Goal: Task Accomplishment & Management: Complete application form

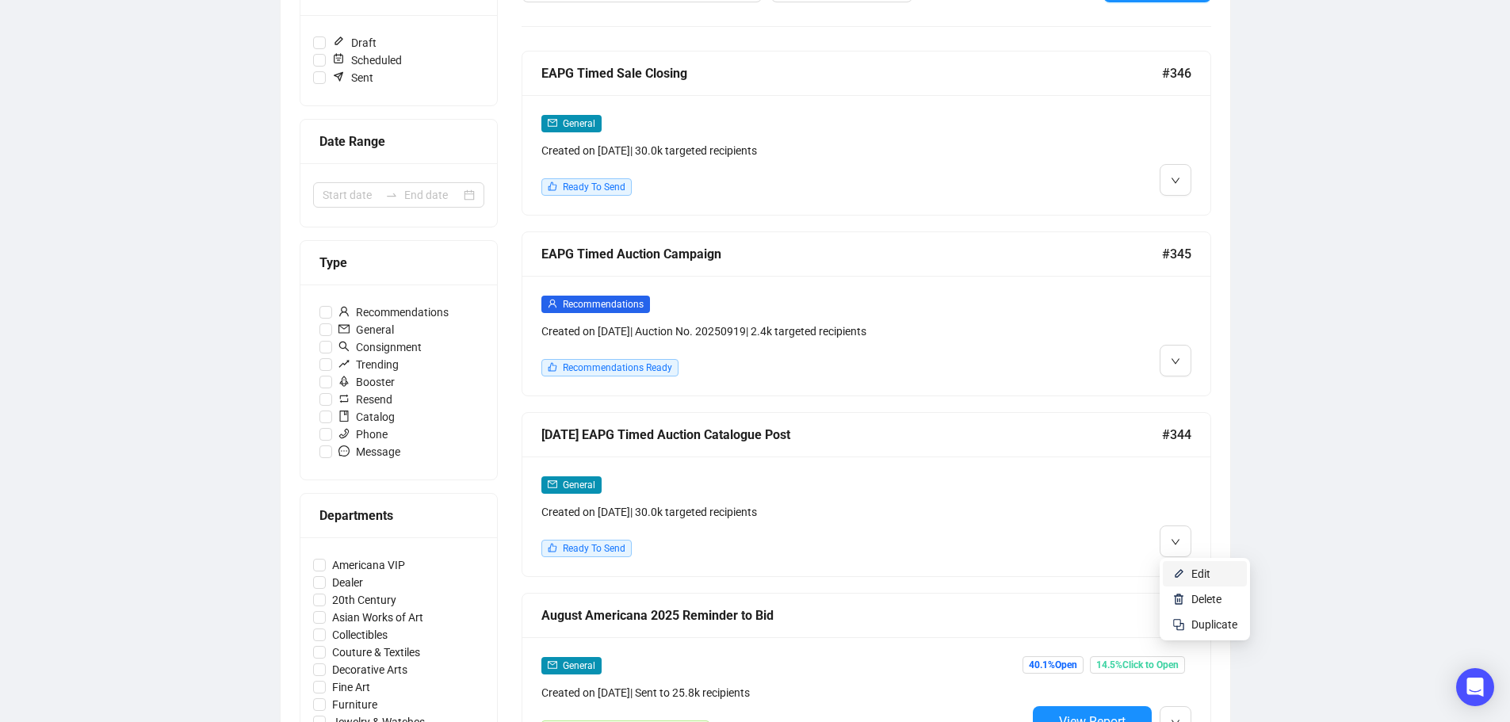
click at [1186, 566] on li "Edit" at bounding box center [1205, 573] width 84 height 25
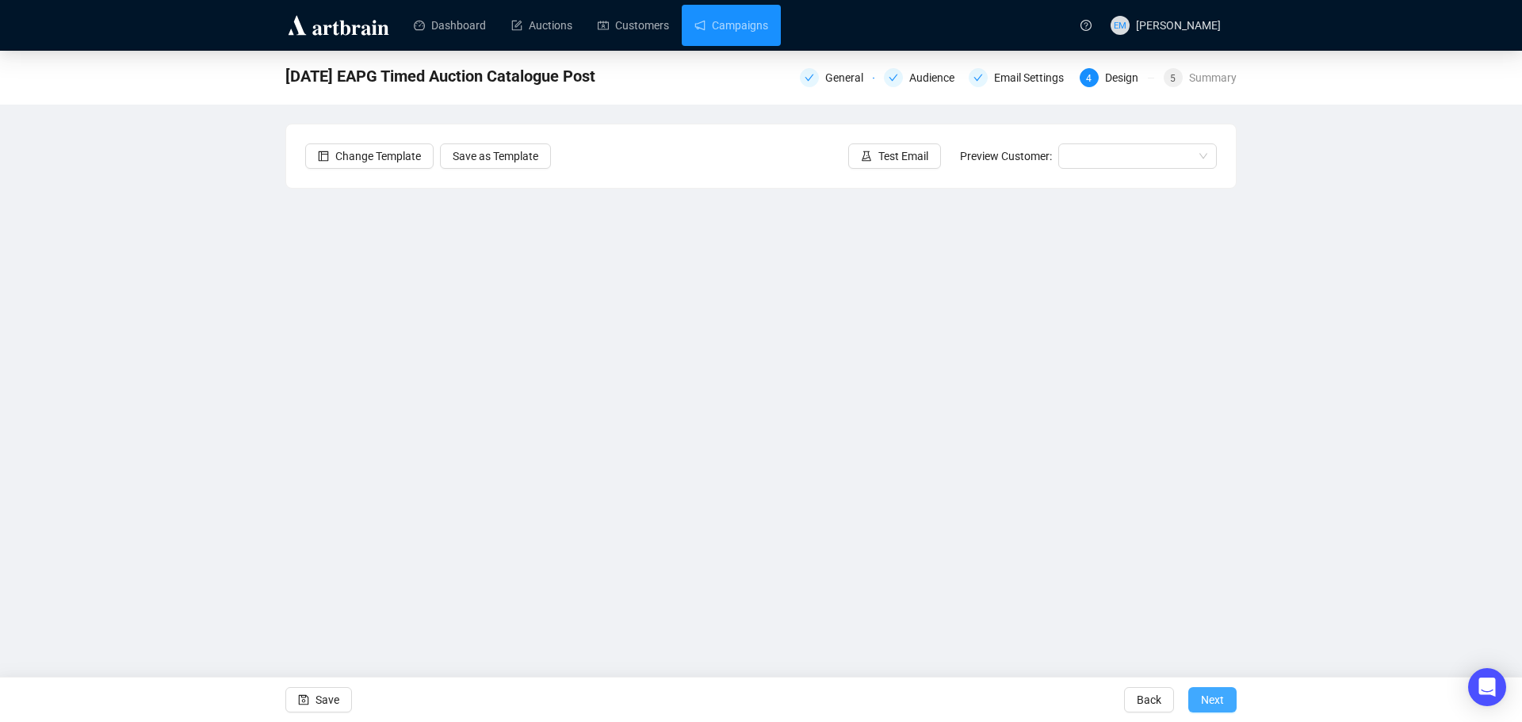
click at [1212, 708] on span "Next" at bounding box center [1212, 700] width 23 height 44
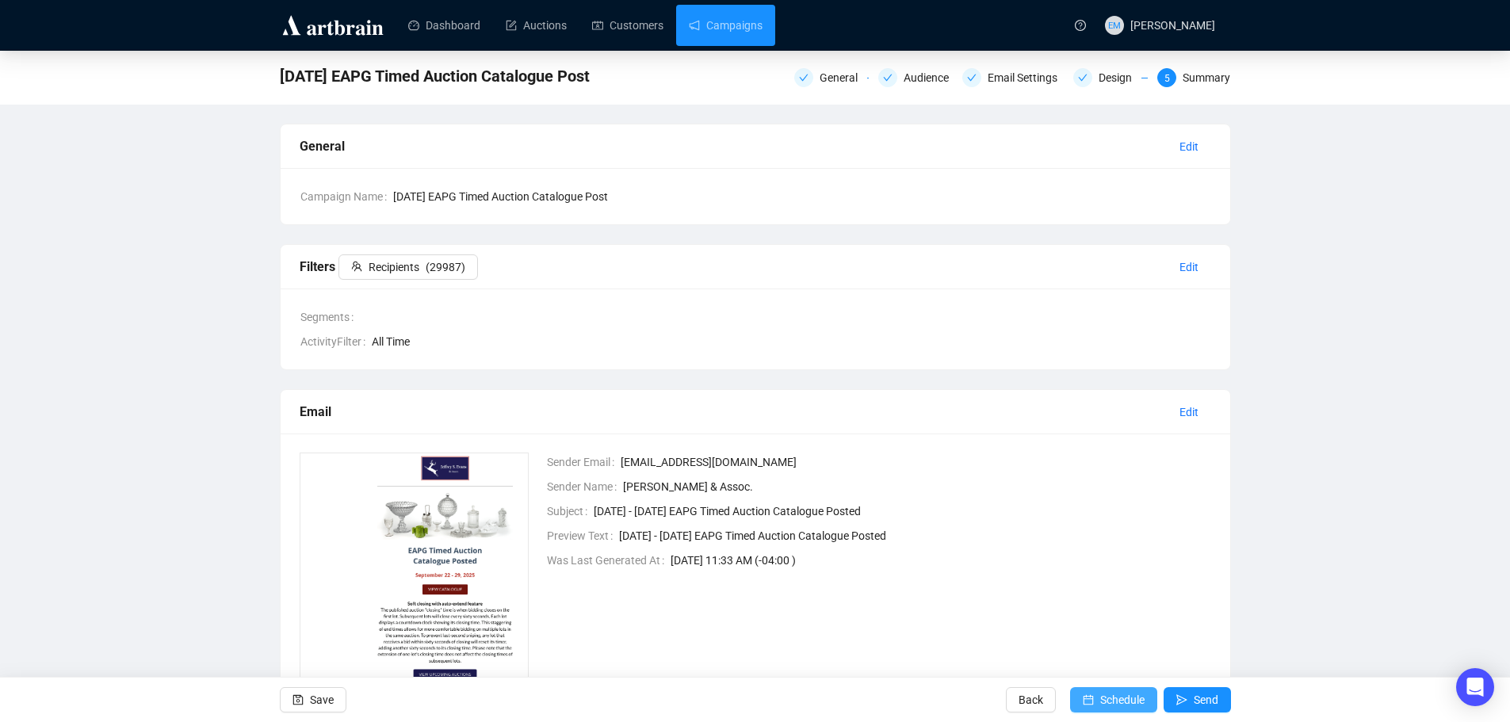
click at [1109, 695] on span "Schedule" at bounding box center [1122, 700] width 44 height 44
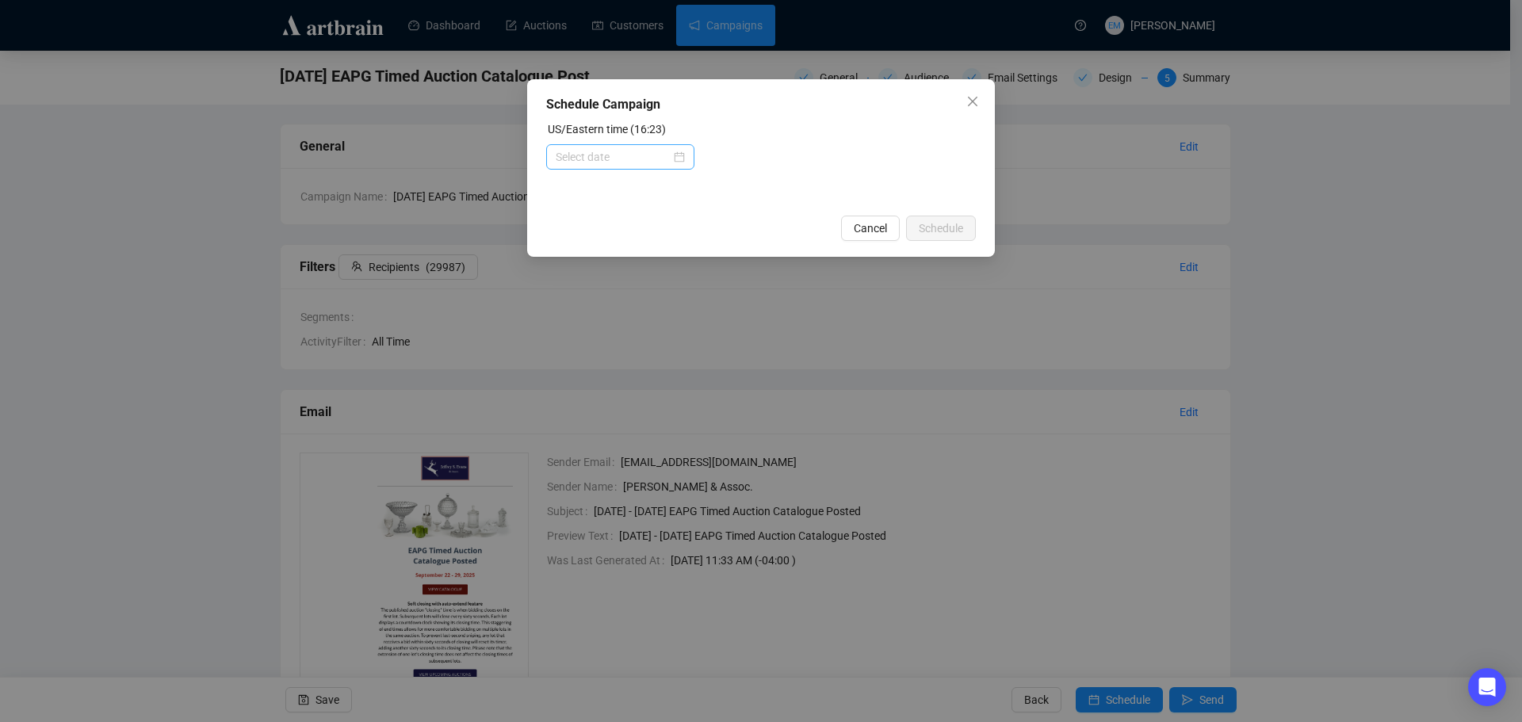
click at [686, 152] on div at bounding box center [620, 156] width 148 height 25
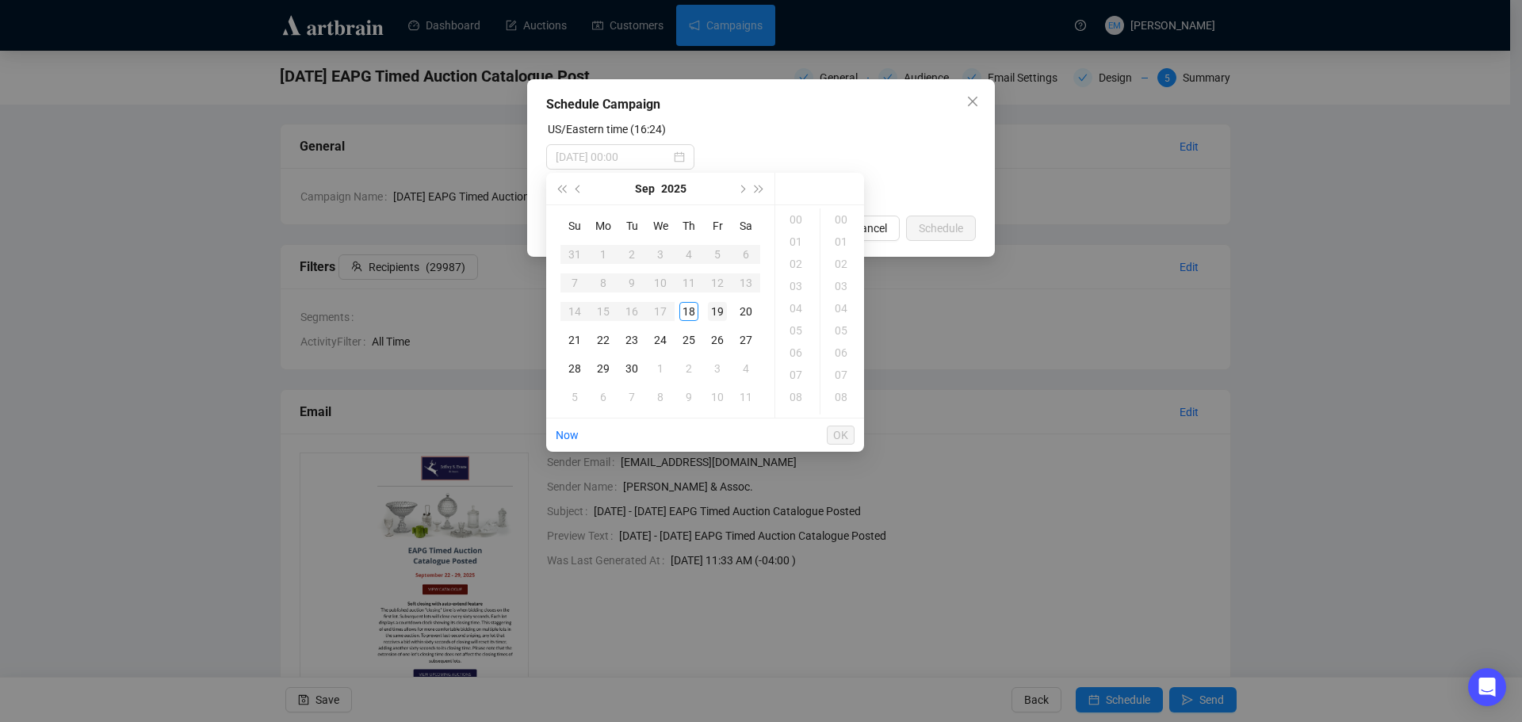
click at [719, 313] on div "19" at bounding box center [717, 311] width 19 height 19
click at [799, 399] on div "12" at bounding box center [797, 406] width 38 height 22
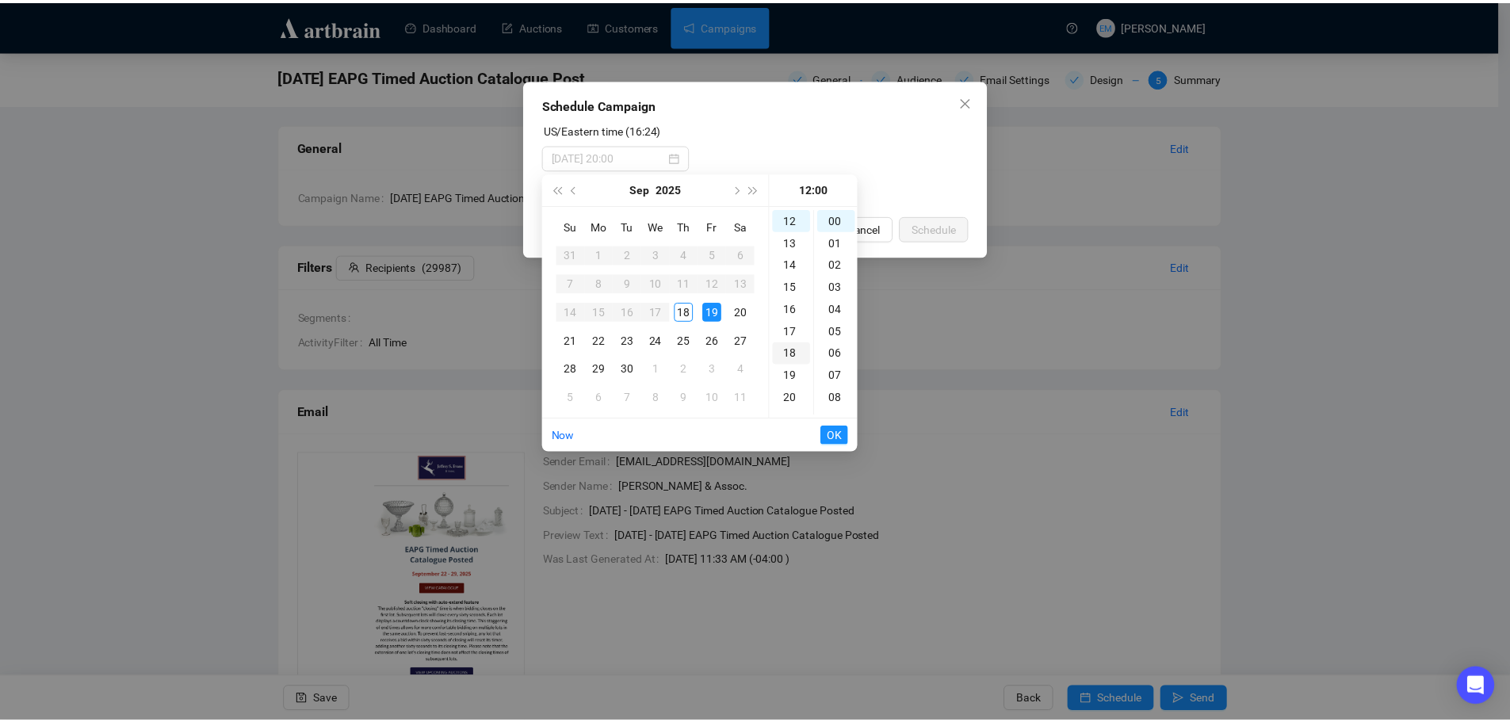
scroll to position [266, 0]
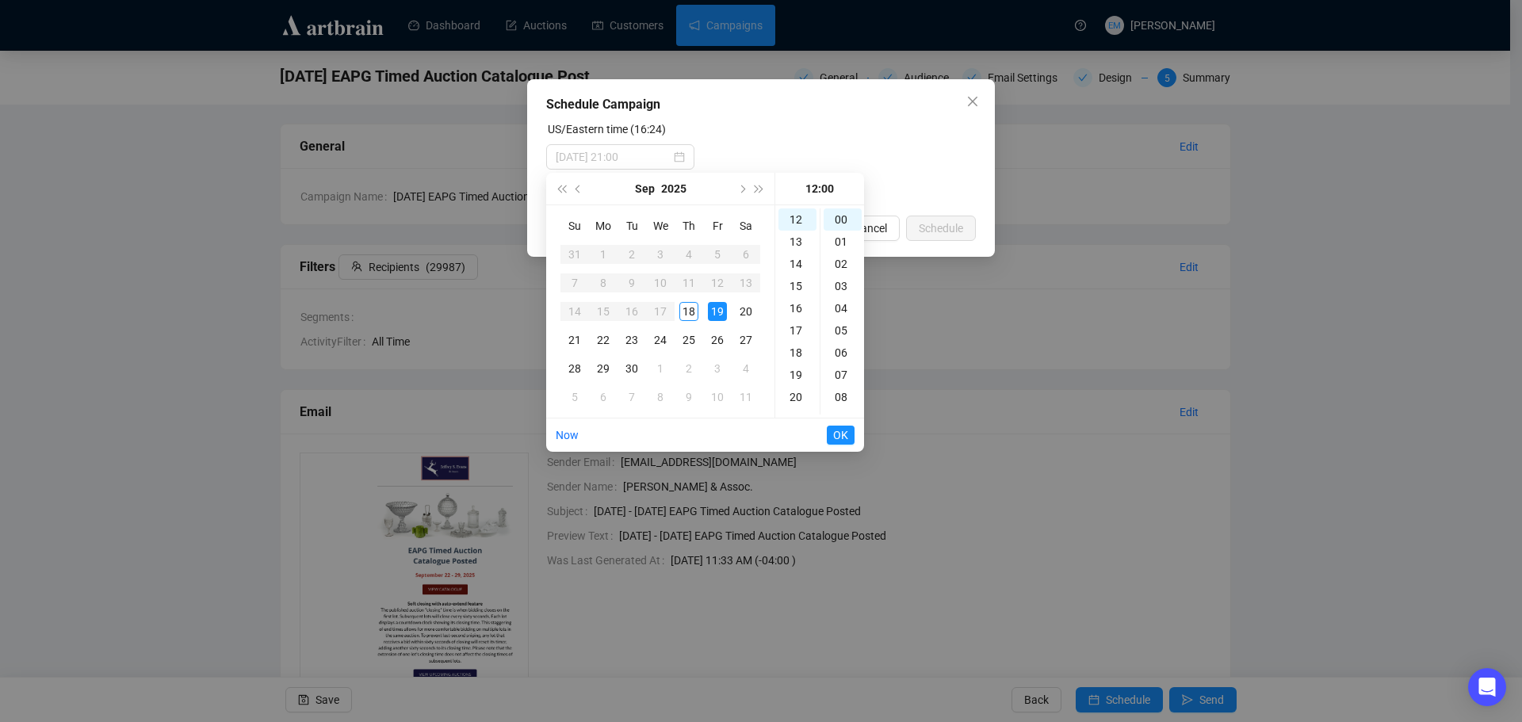
type input "[DATE] 12:00"
click at [839, 435] on span "OK" at bounding box center [840, 435] width 15 height 30
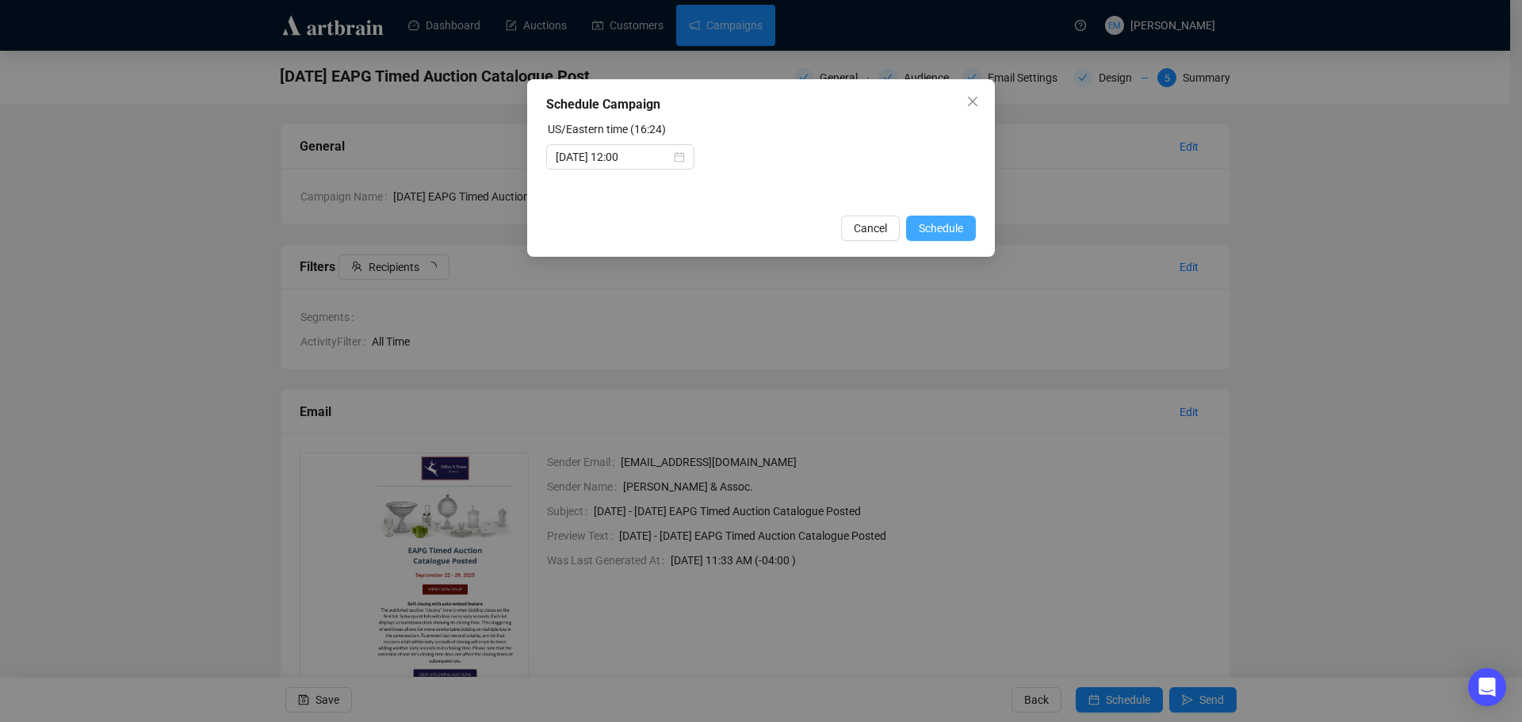
click at [944, 230] on span "Schedule" at bounding box center [941, 228] width 44 height 17
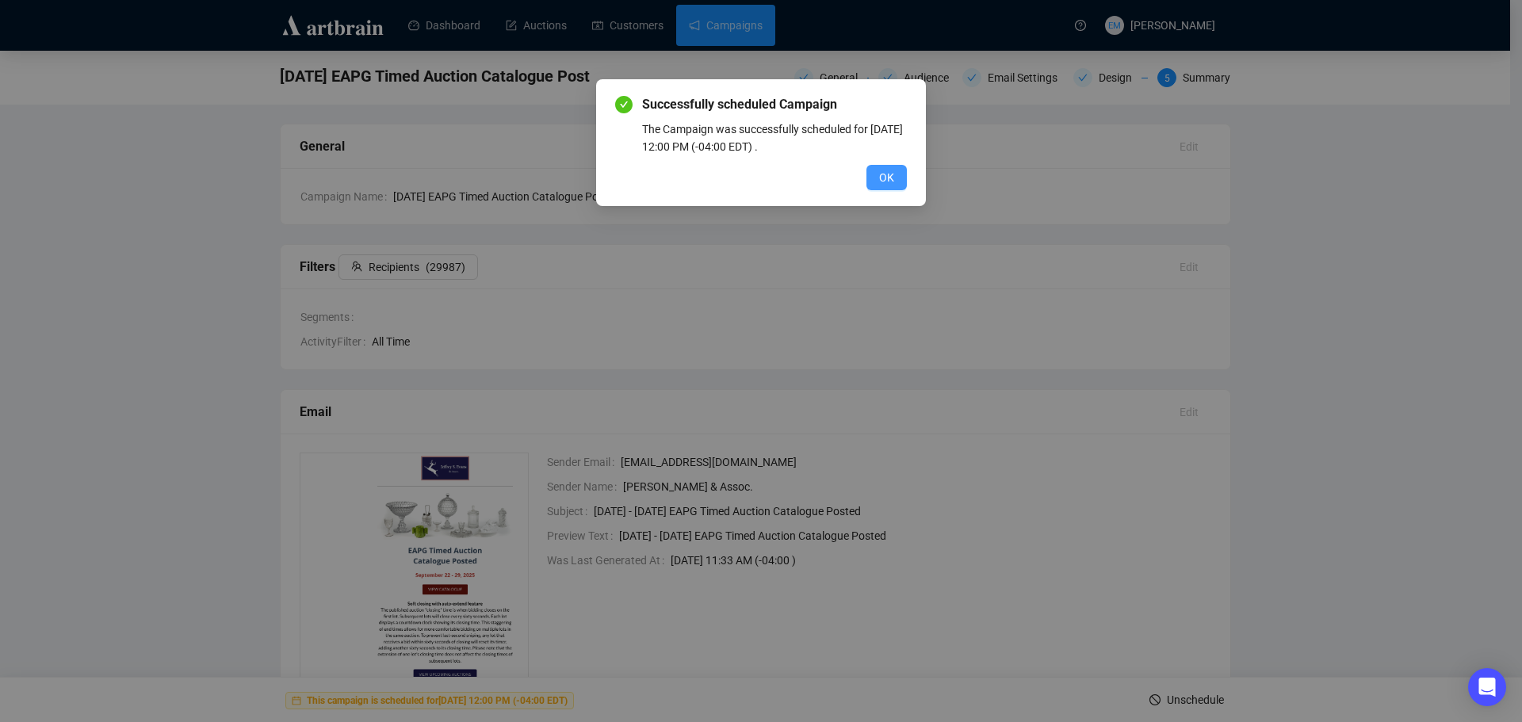
click at [888, 176] on span "OK" at bounding box center [886, 177] width 15 height 17
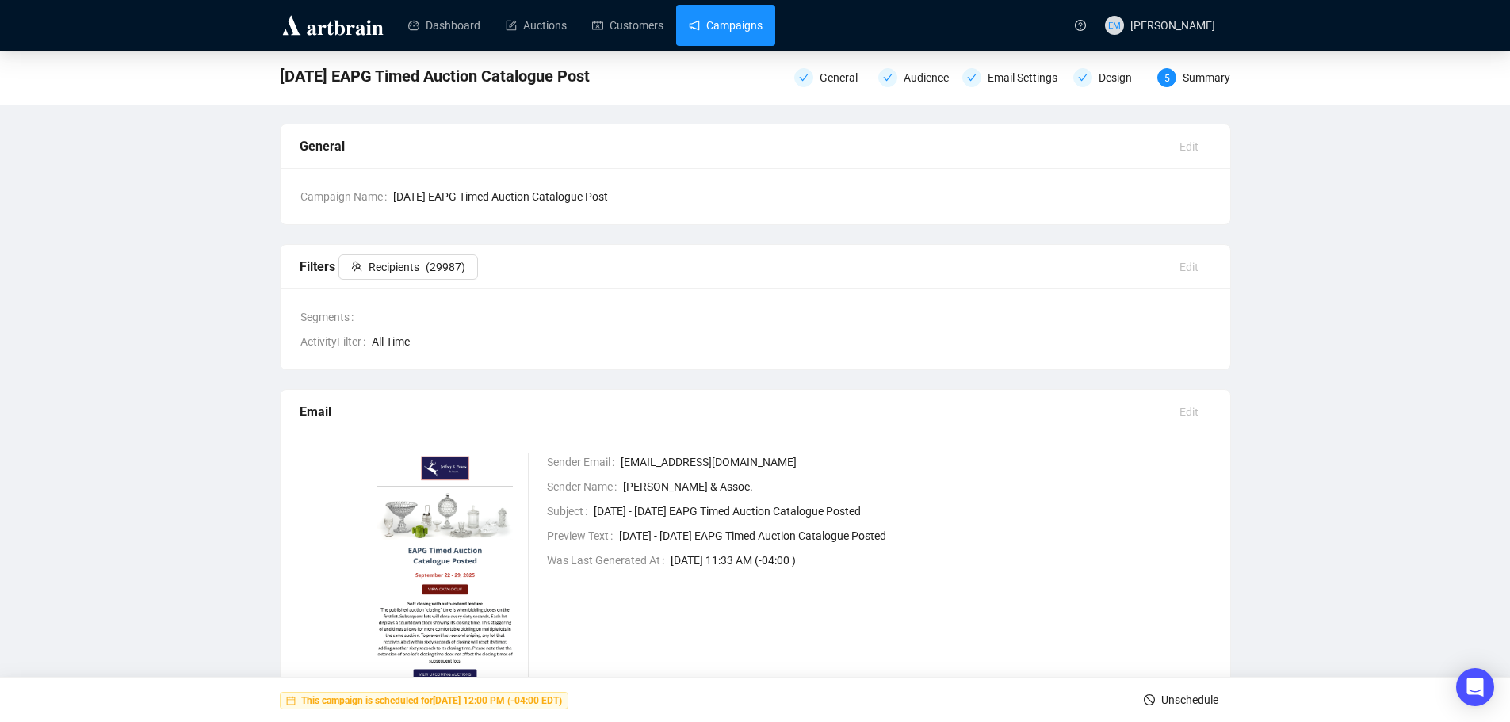
click at [744, 32] on link "Campaigns" at bounding box center [726, 25] width 74 height 41
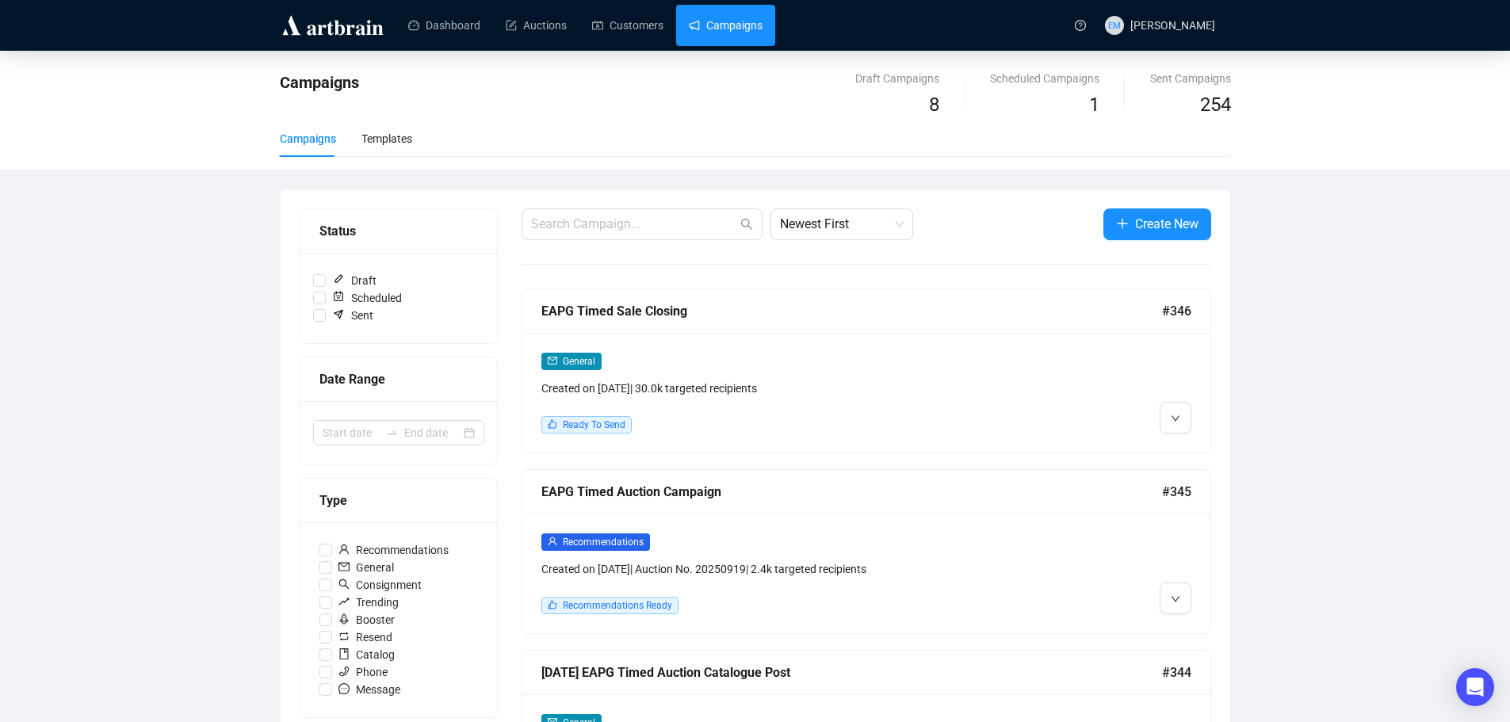
scroll to position [159, 0]
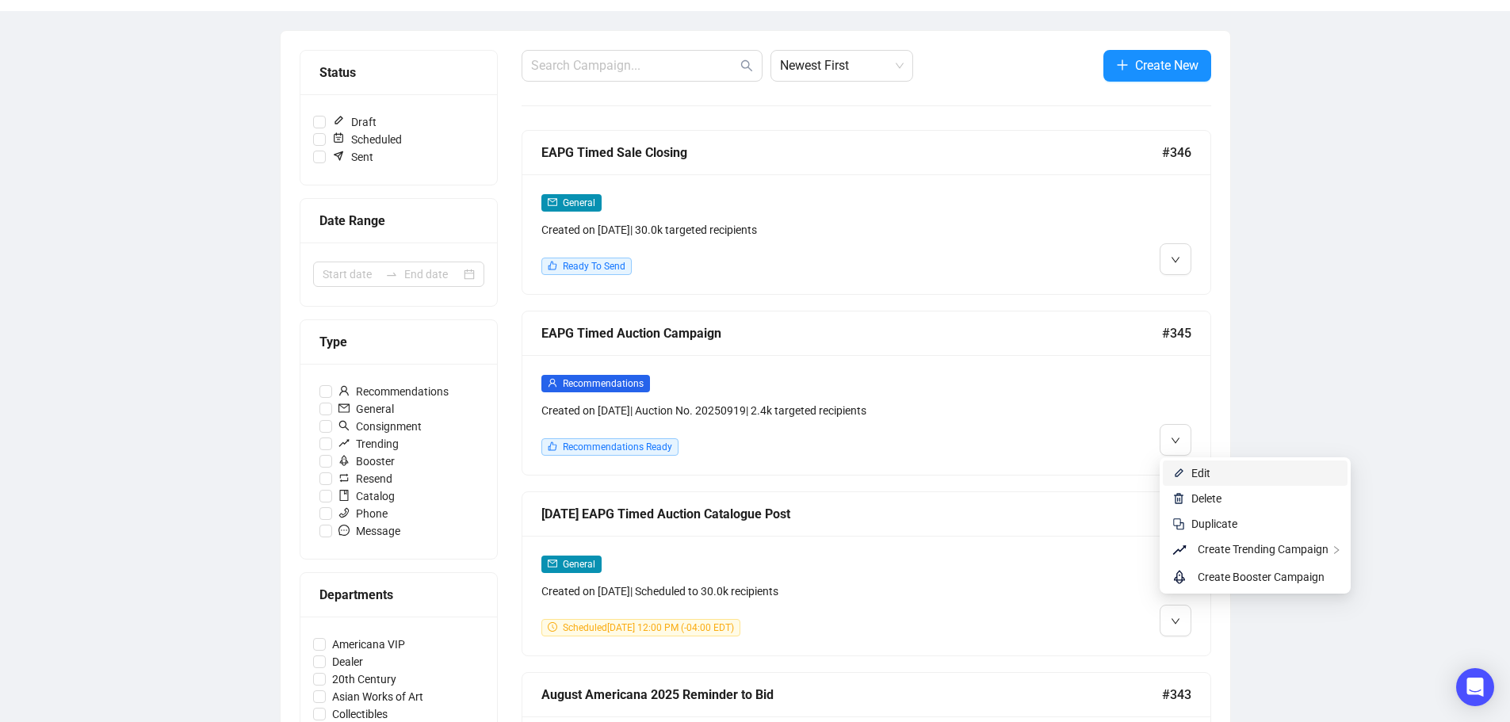
click at [1187, 469] on li "Edit" at bounding box center [1255, 472] width 185 height 25
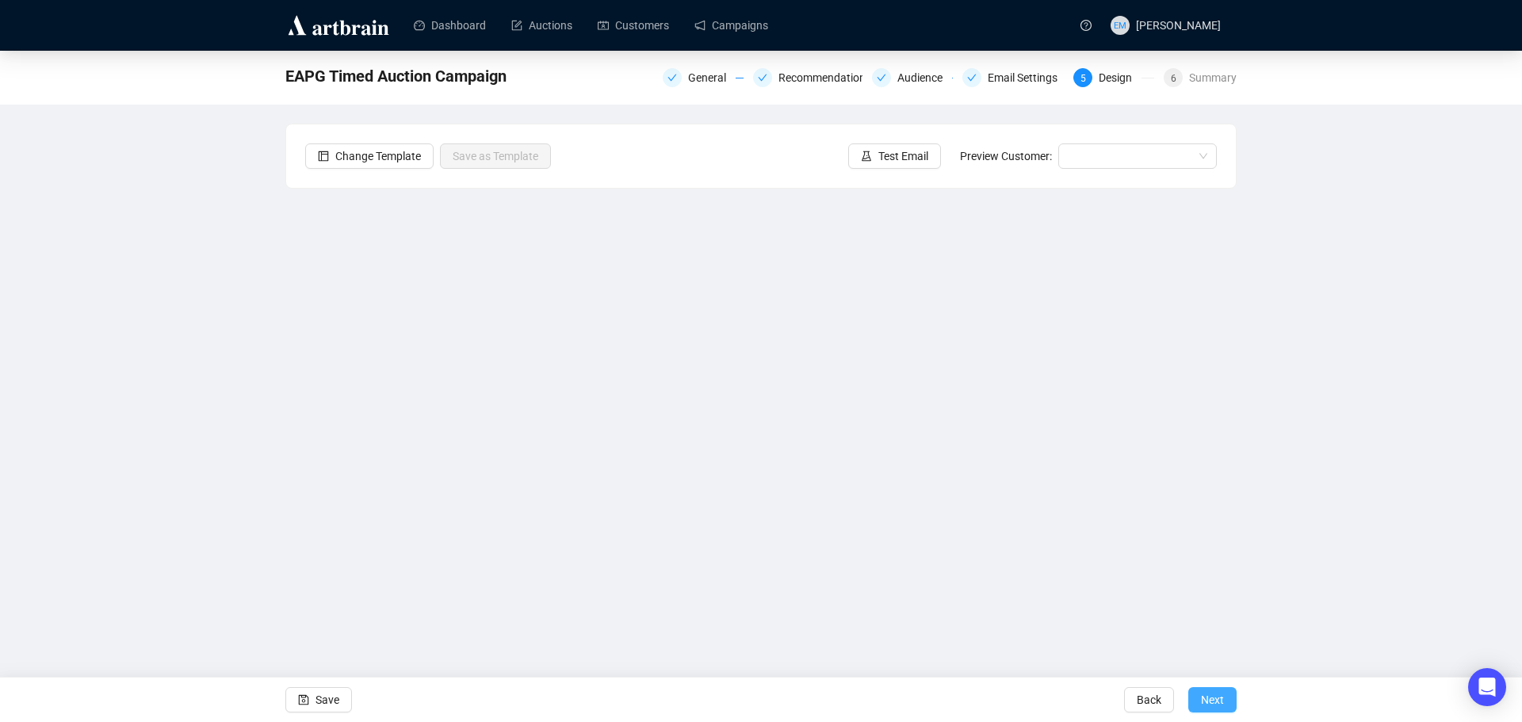
click at [1218, 709] on span "Next" at bounding box center [1212, 700] width 23 height 44
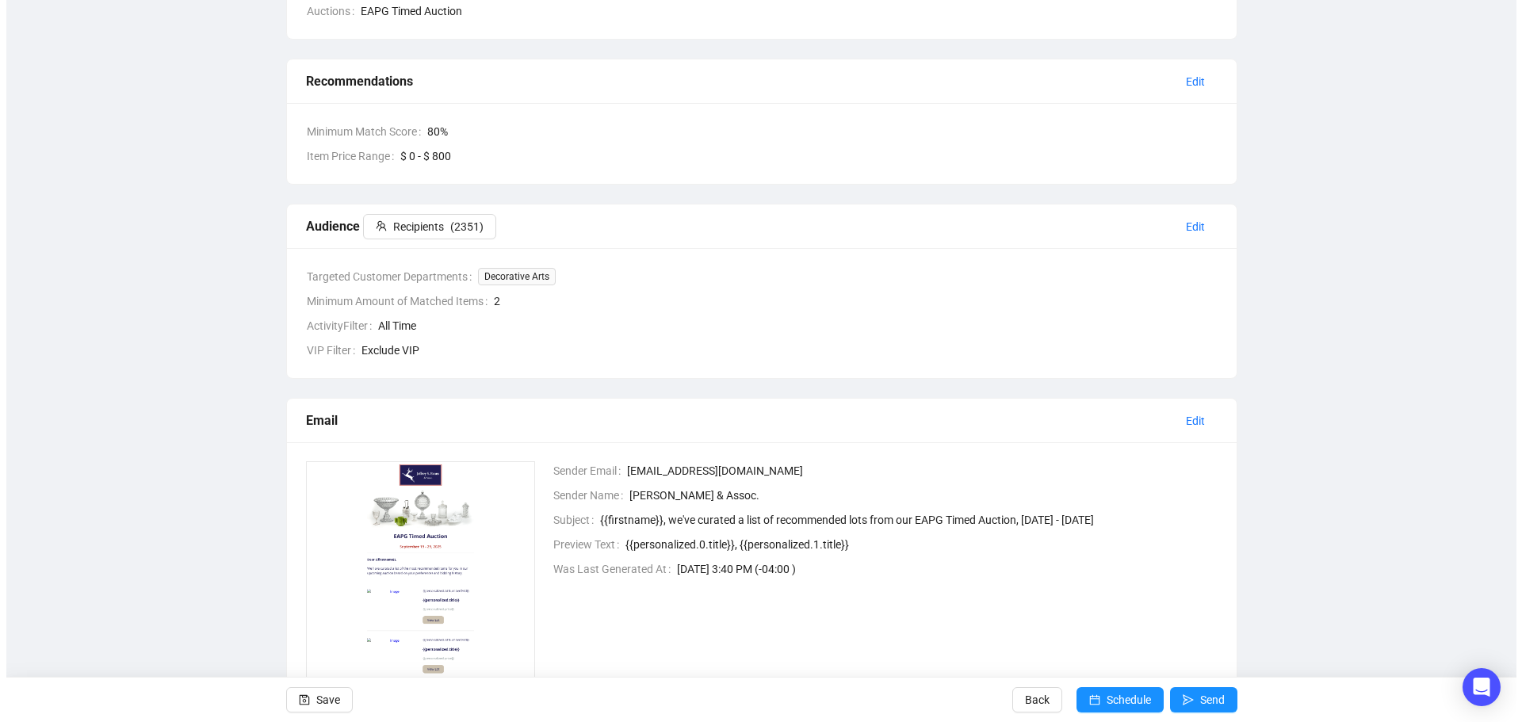
scroll to position [238, 0]
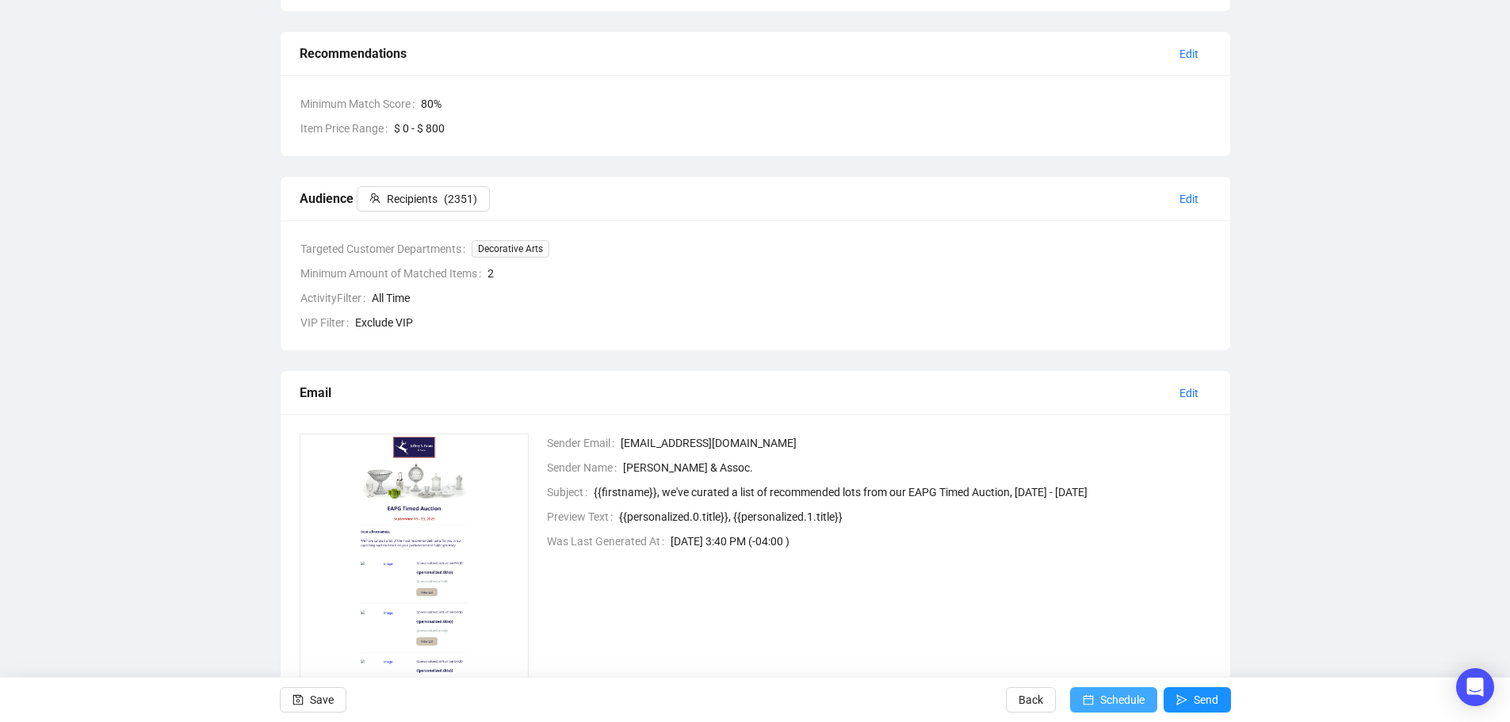
click at [1106, 697] on span "Schedule" at bounding box center [1122, 700] width 44 height 44
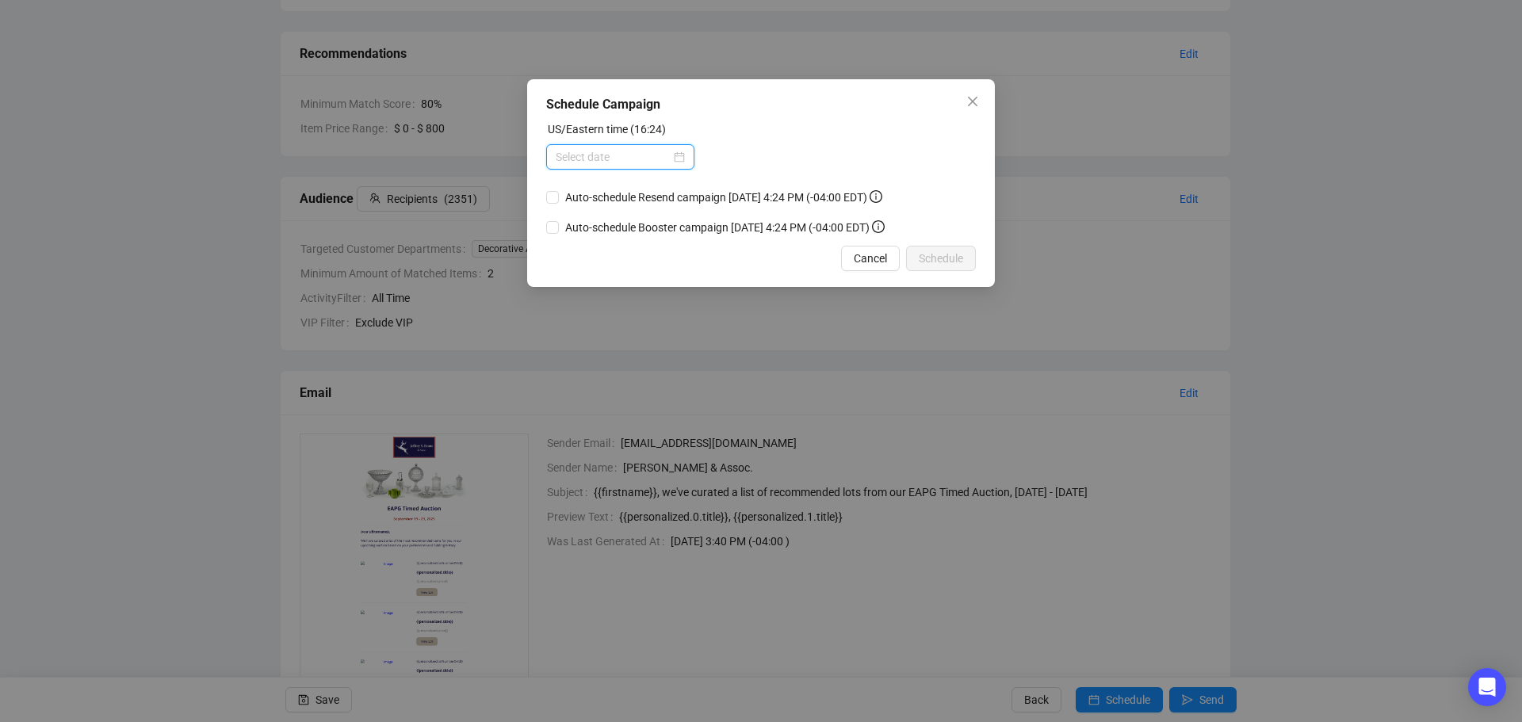
click at [669, 151] on input at bounding box center [613, 156] width 115 height 17
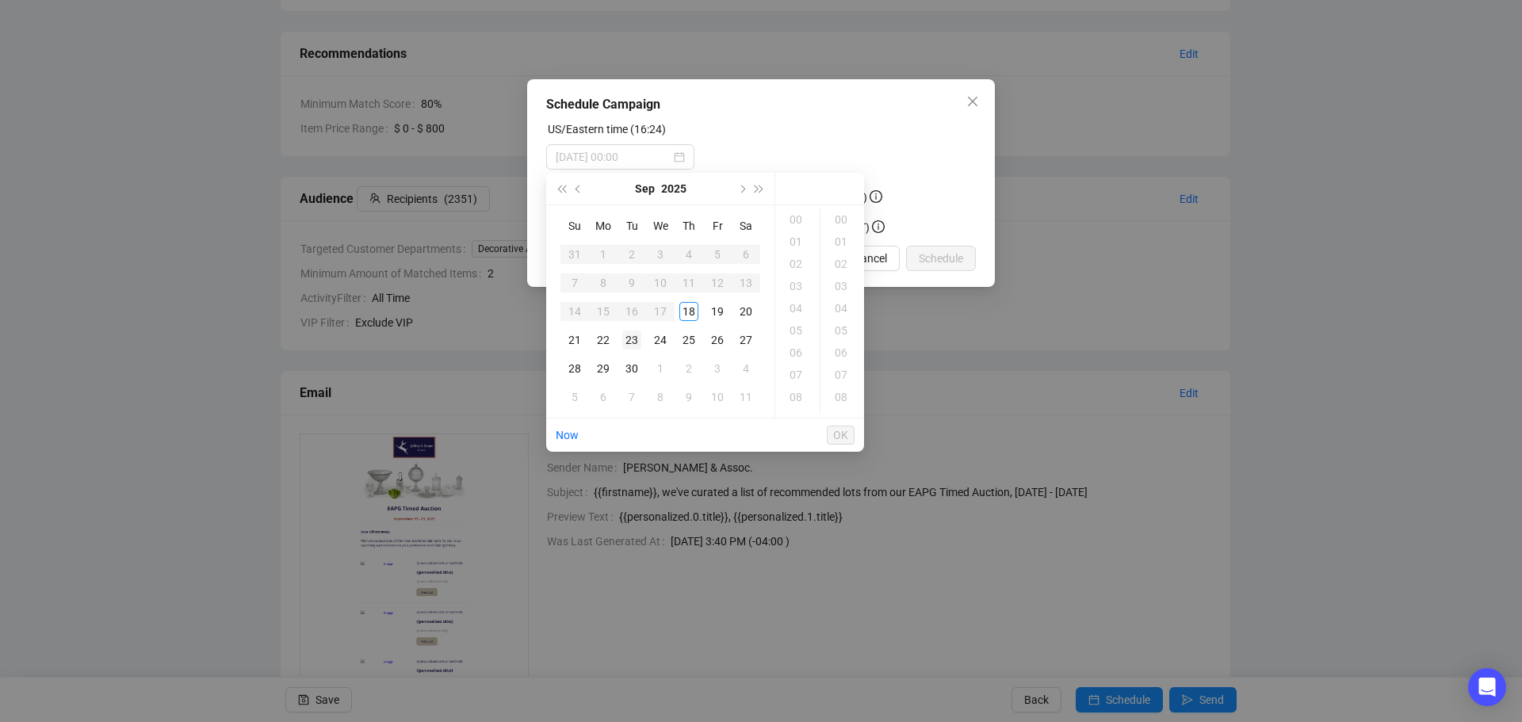
click at [630, 341] on div "23" at bounding box center [631, 339] width 19 height 19
click at [797, 325] on div "12" at bounding box center [797, 327] width 38 height 22
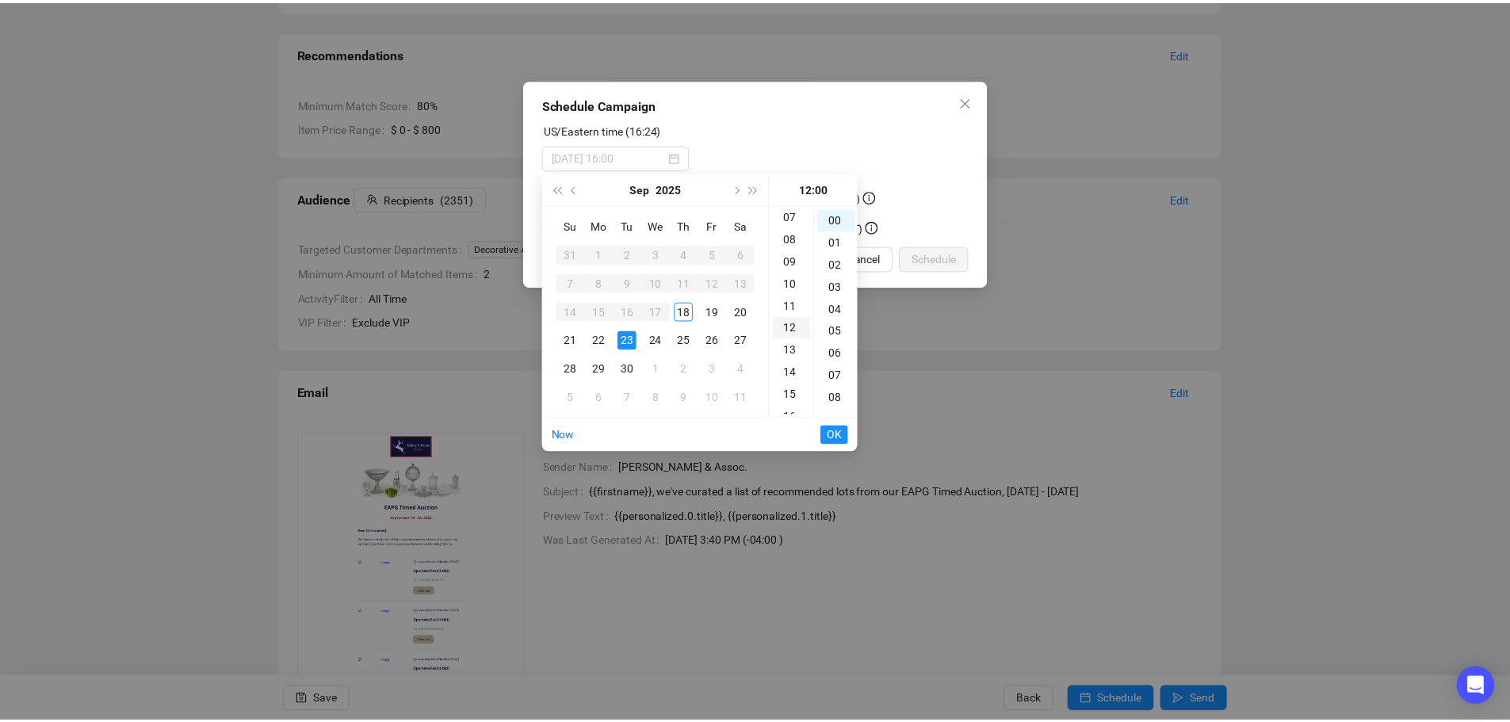
scroll to position [266, 0]
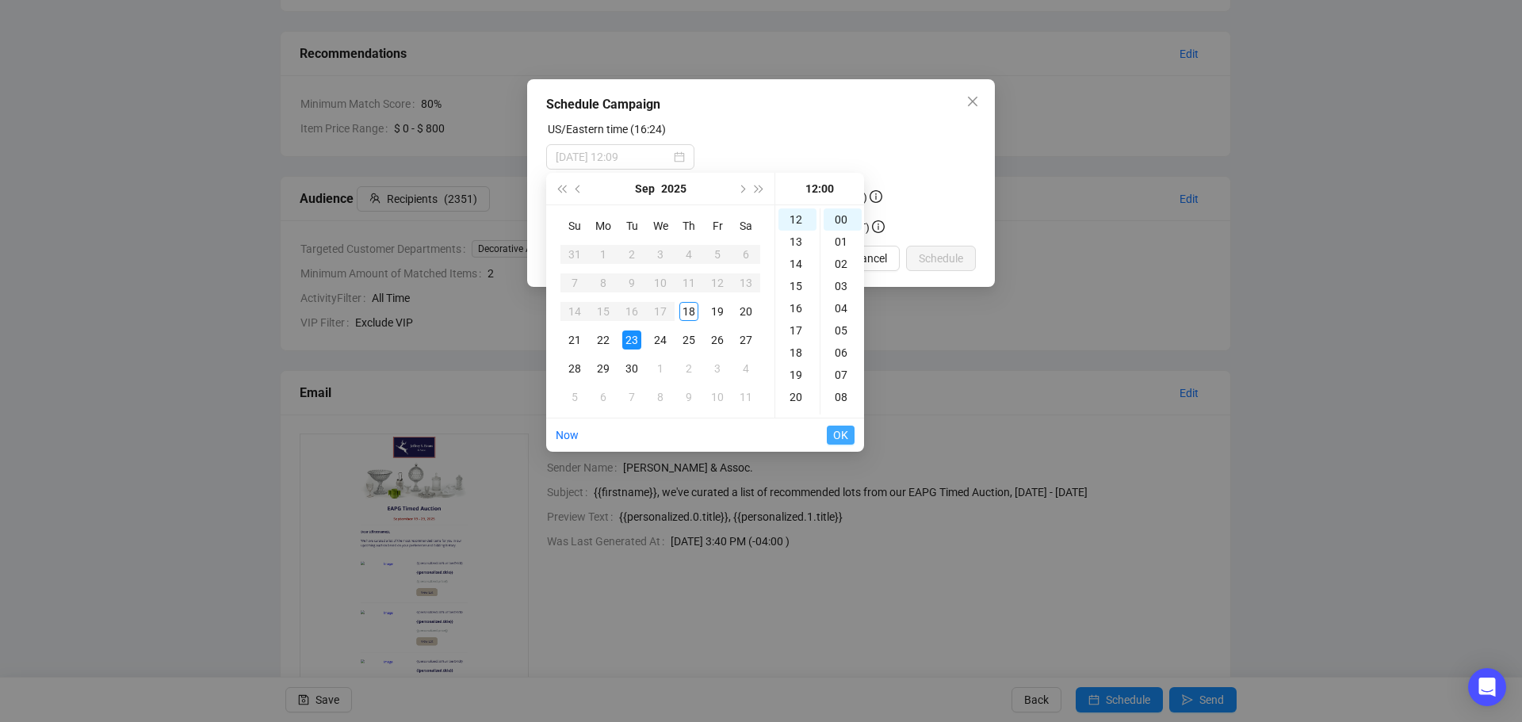
type input "[DATE] 12:00"
click at [844, 434] on span "OK" at bounding box center [840, 435] width 15 height 30
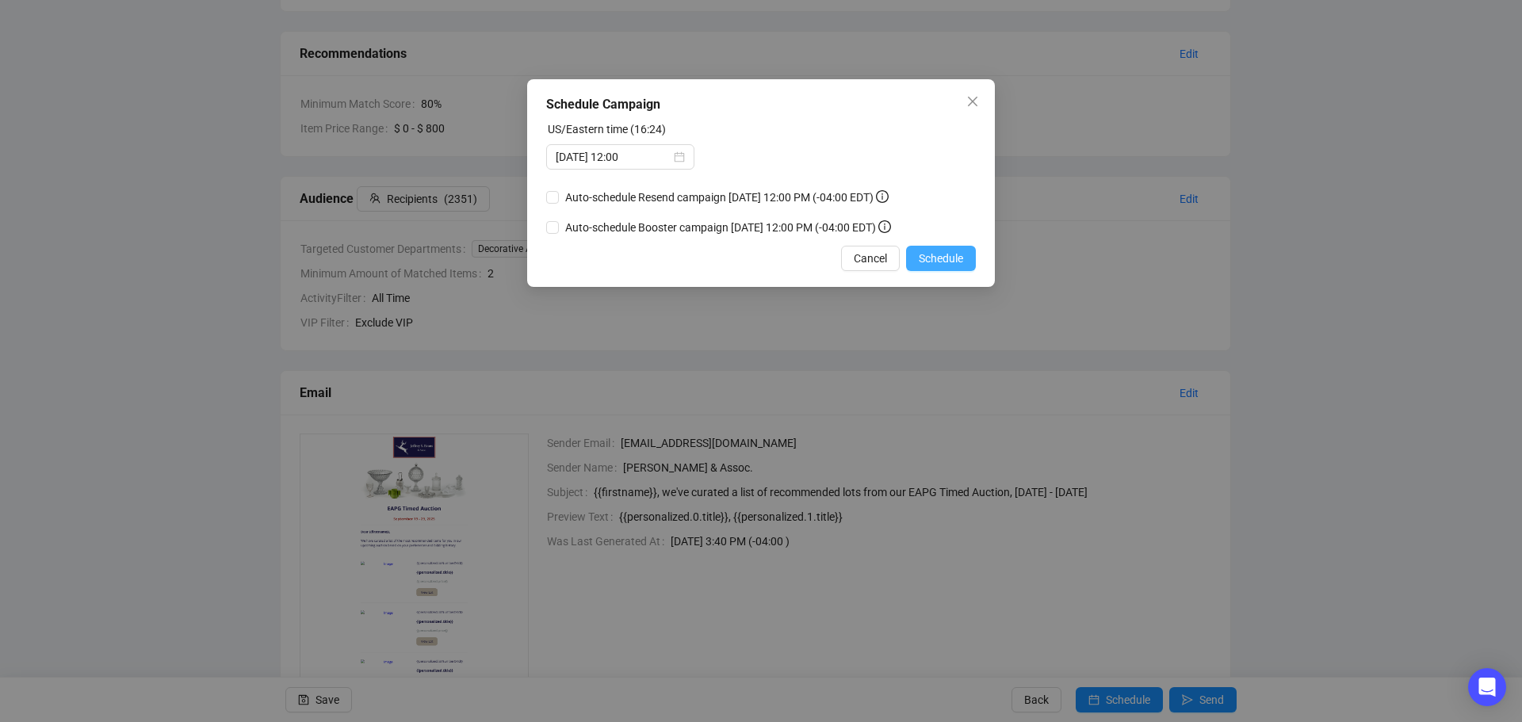
click at [938, 258] on span "Schedule" at bounding box center [941, 258] width 44 height 17
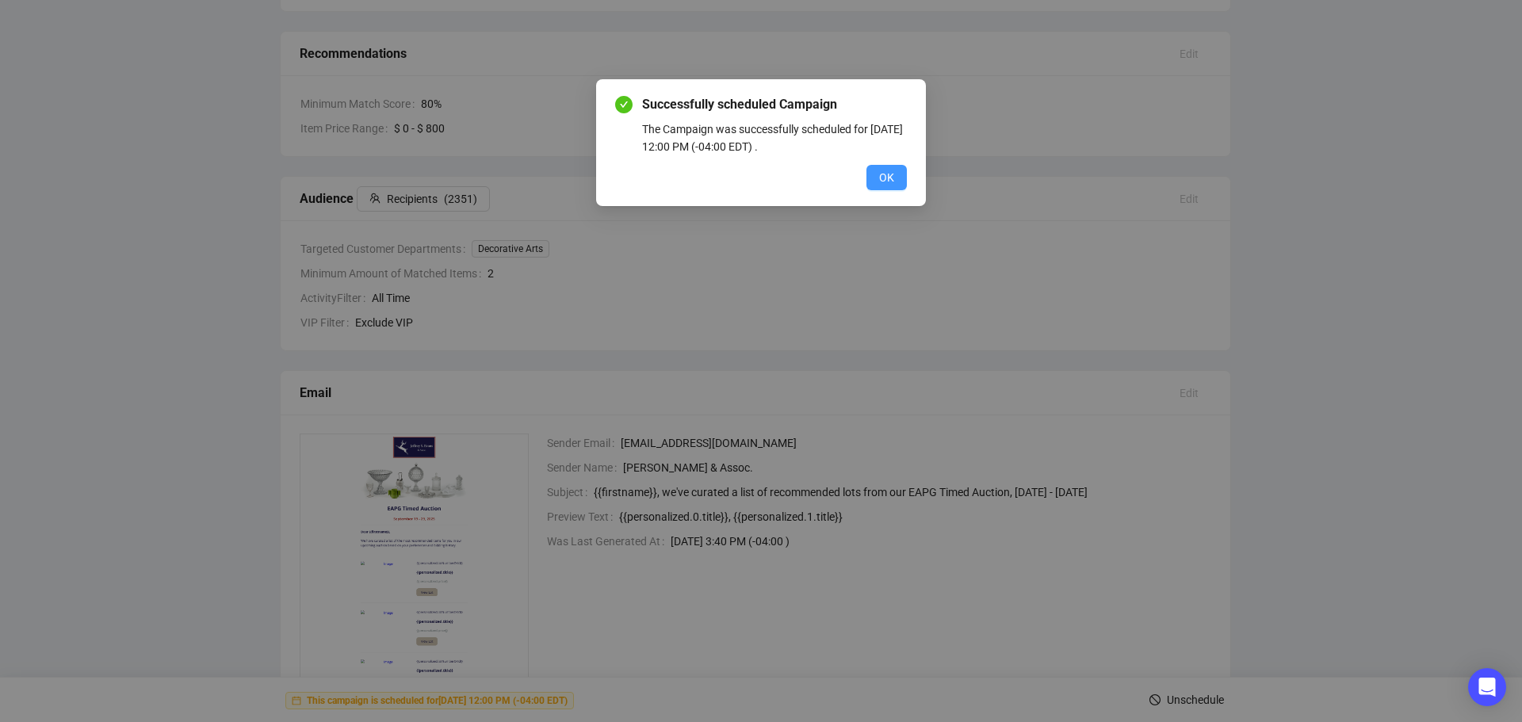
click at [892, 176] on span "OK" at bounding box center [886, 177] width 15 height 17
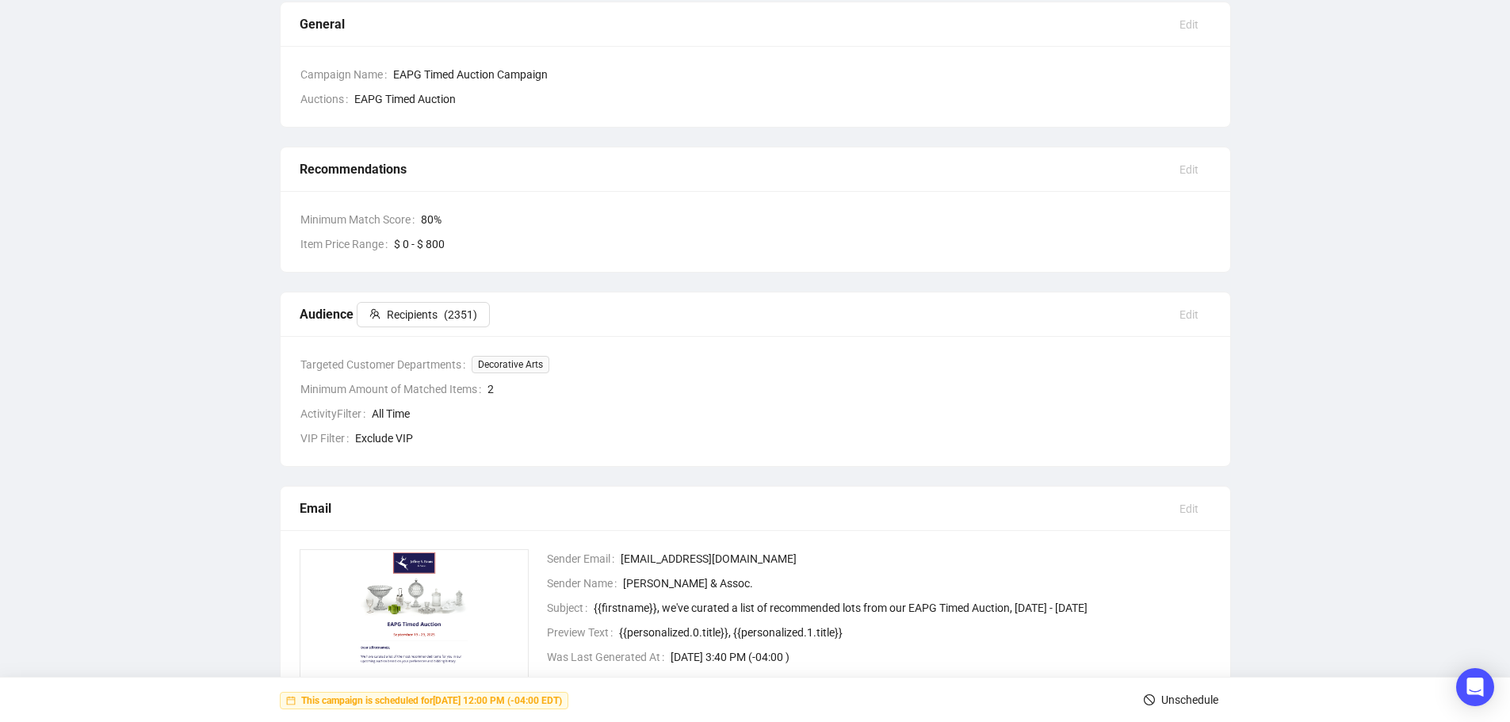
scroll to position [0, 0]
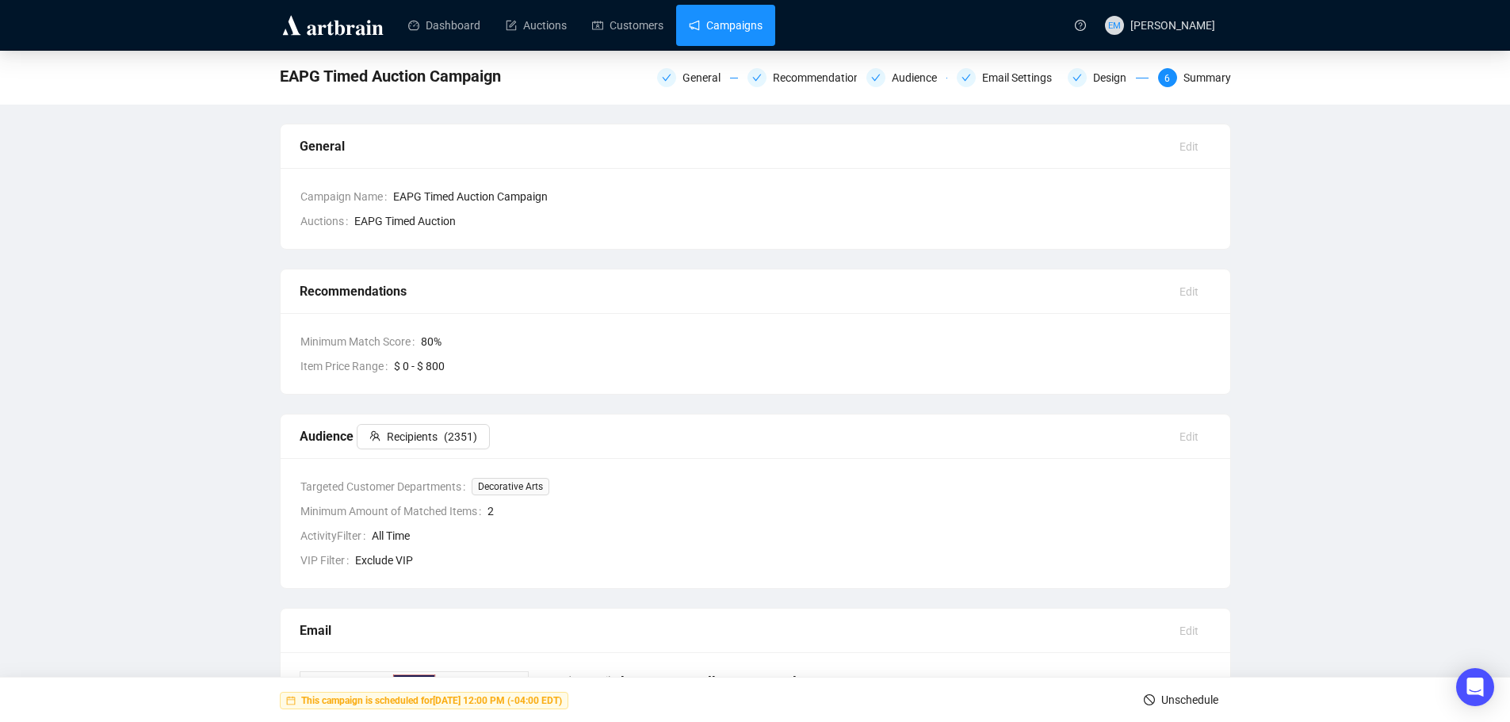
click at [747, 30] on link "Campaigns" at bounding box center [726, 25] width 74 height 41
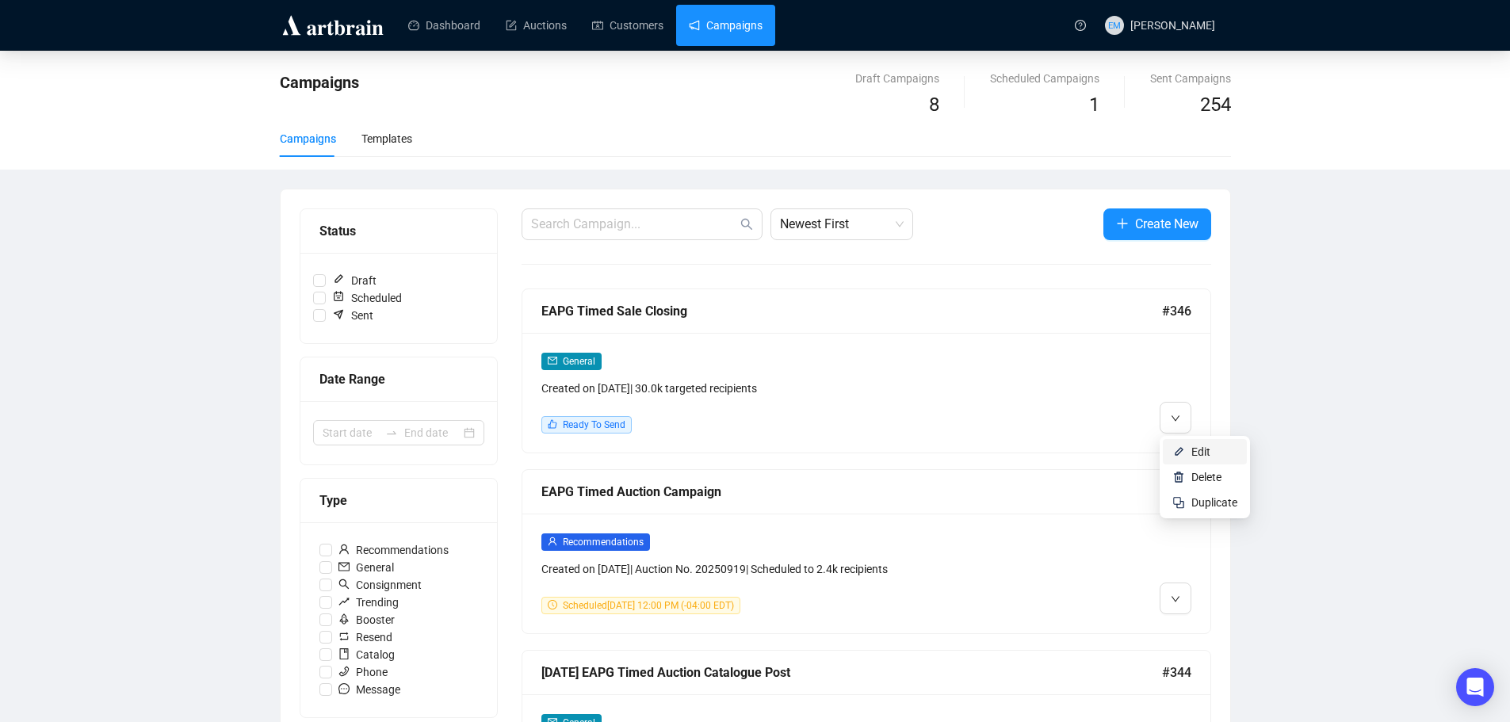
click at [1194, 449] on span "Edit" at bounding box center [1200, 451] width 19 height 13
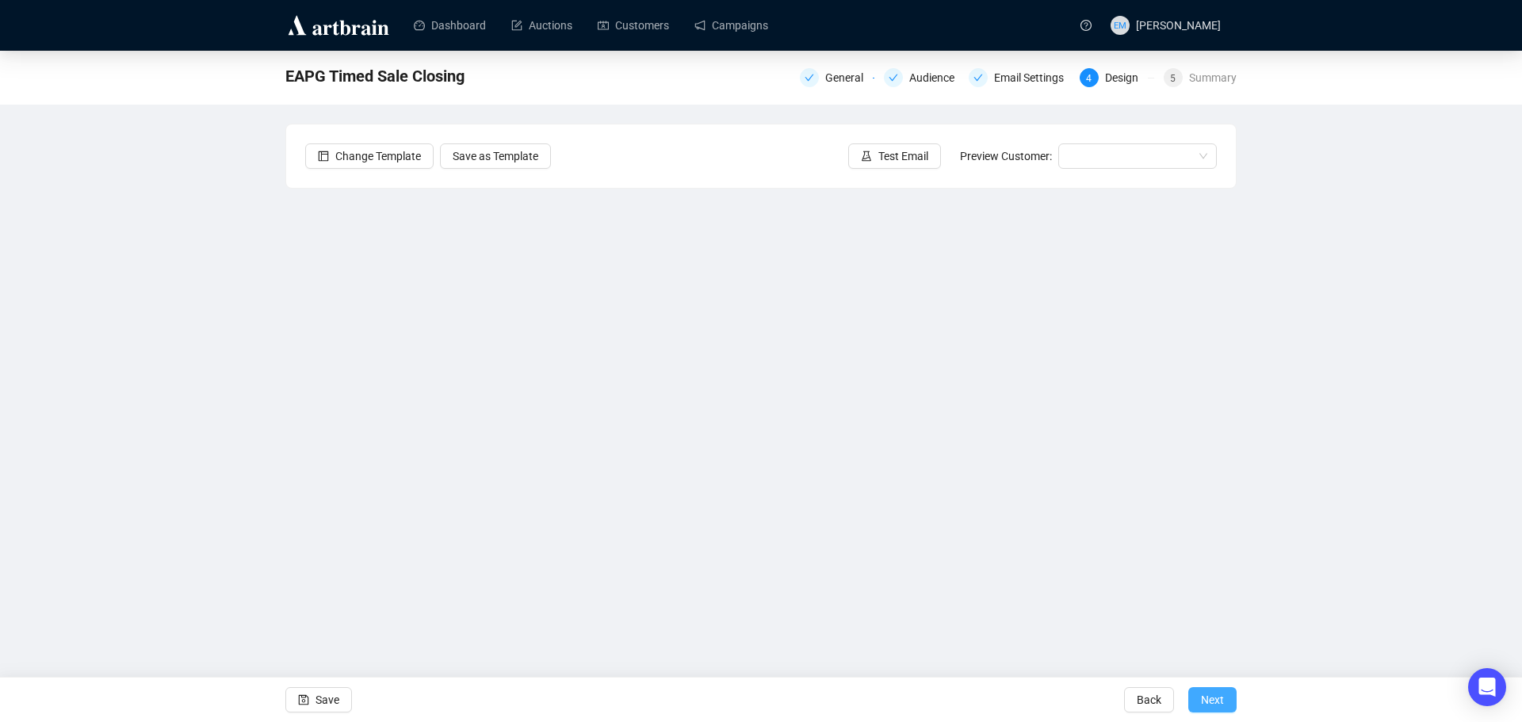
click at [1222, 693] on span "Next" at bounding box center [1212, 700] width 23 height 44
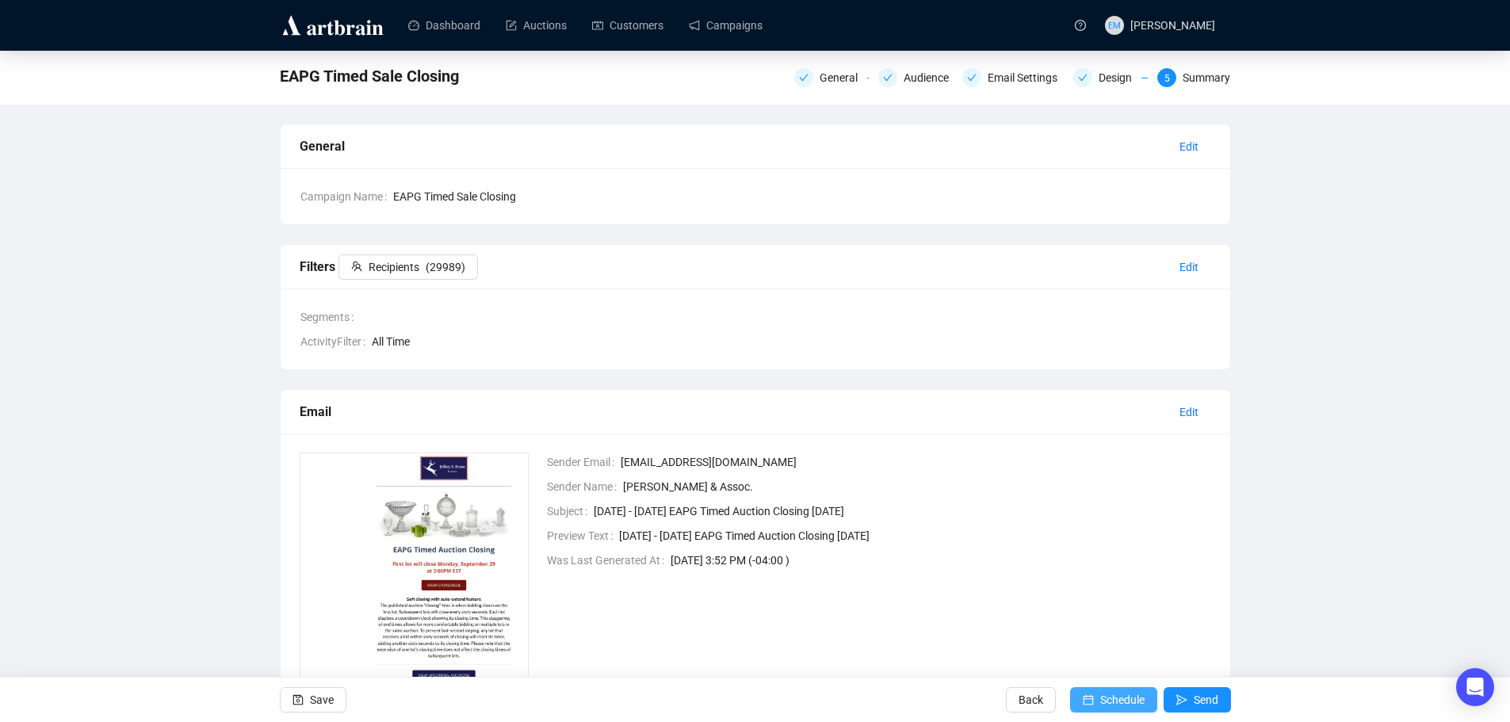
click at [1114, 704] on span "Schedule" at bounding box center [1122, 700] width 44 height 44
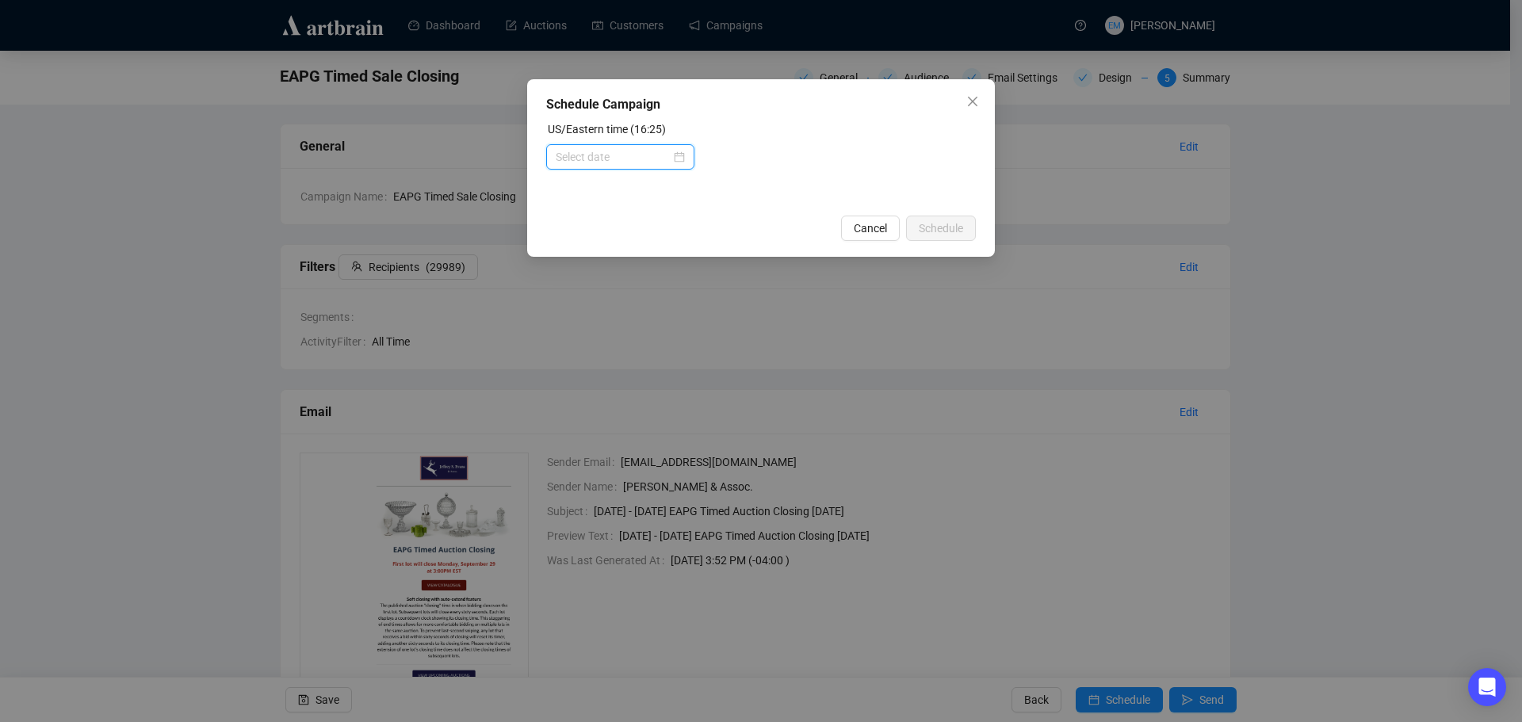
click at [670, 156] on input at bounding box center [613, 156] width 115 height 17
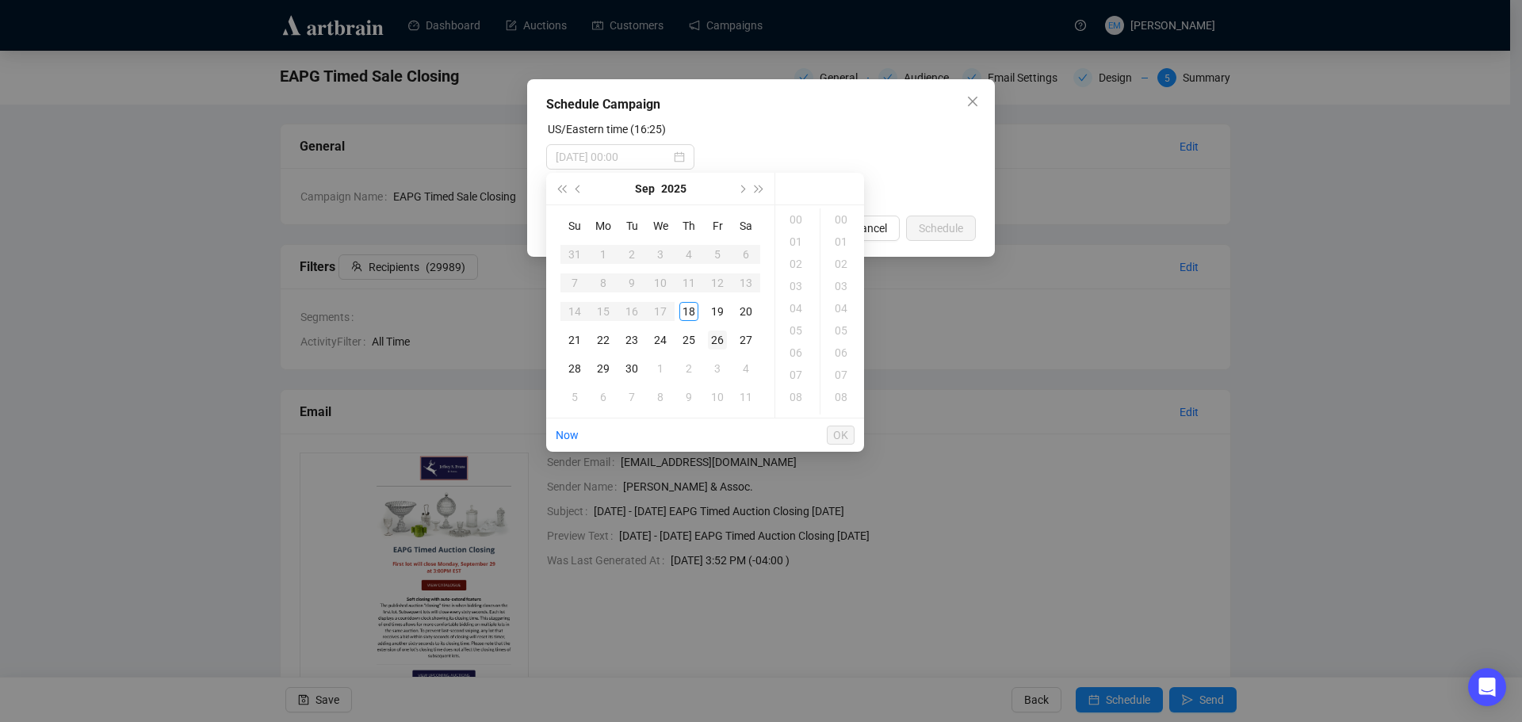
click at [717, 336] on div "26" at bounding box center [717, 339] width 19 height 19
click at [797, 403] on div "12" at bounding box center [797, 406] width 38 height 22
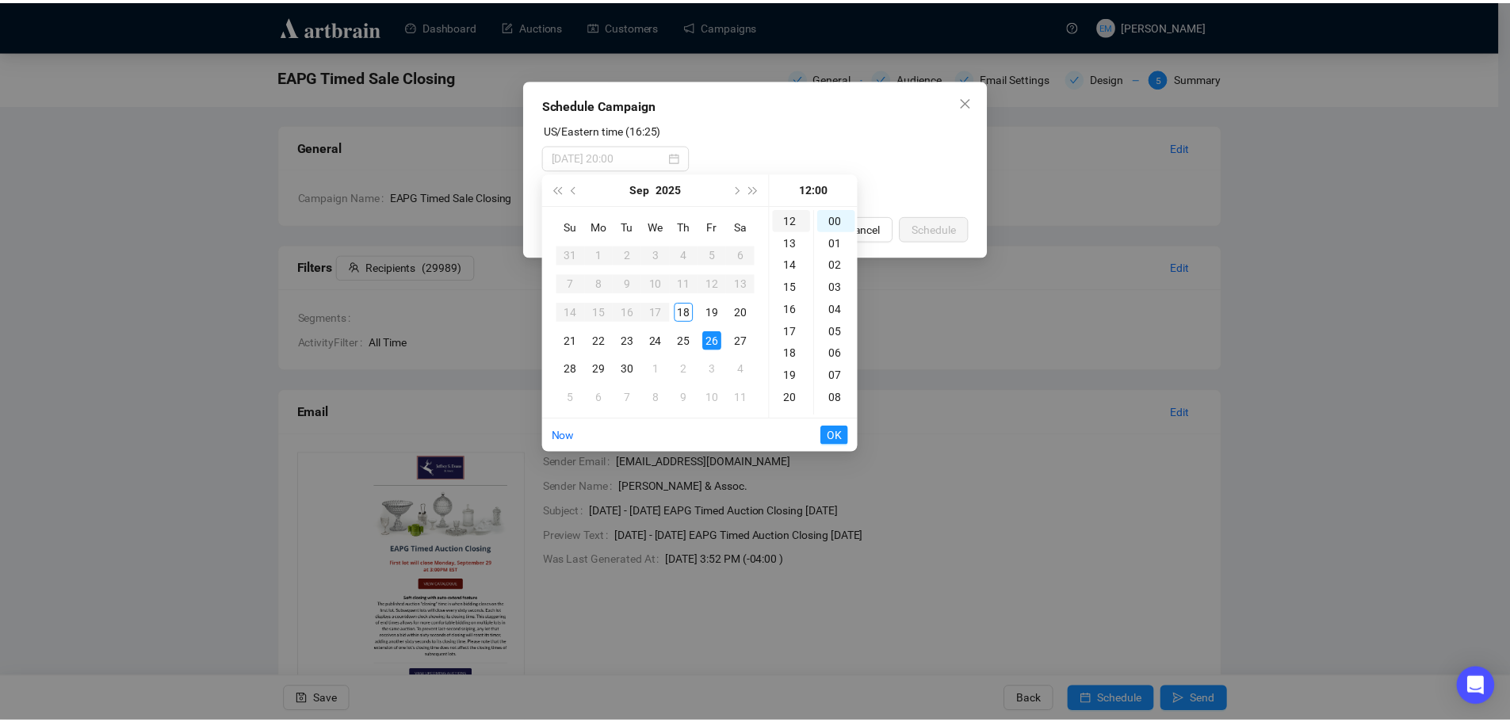
scroll to position [266, 0]
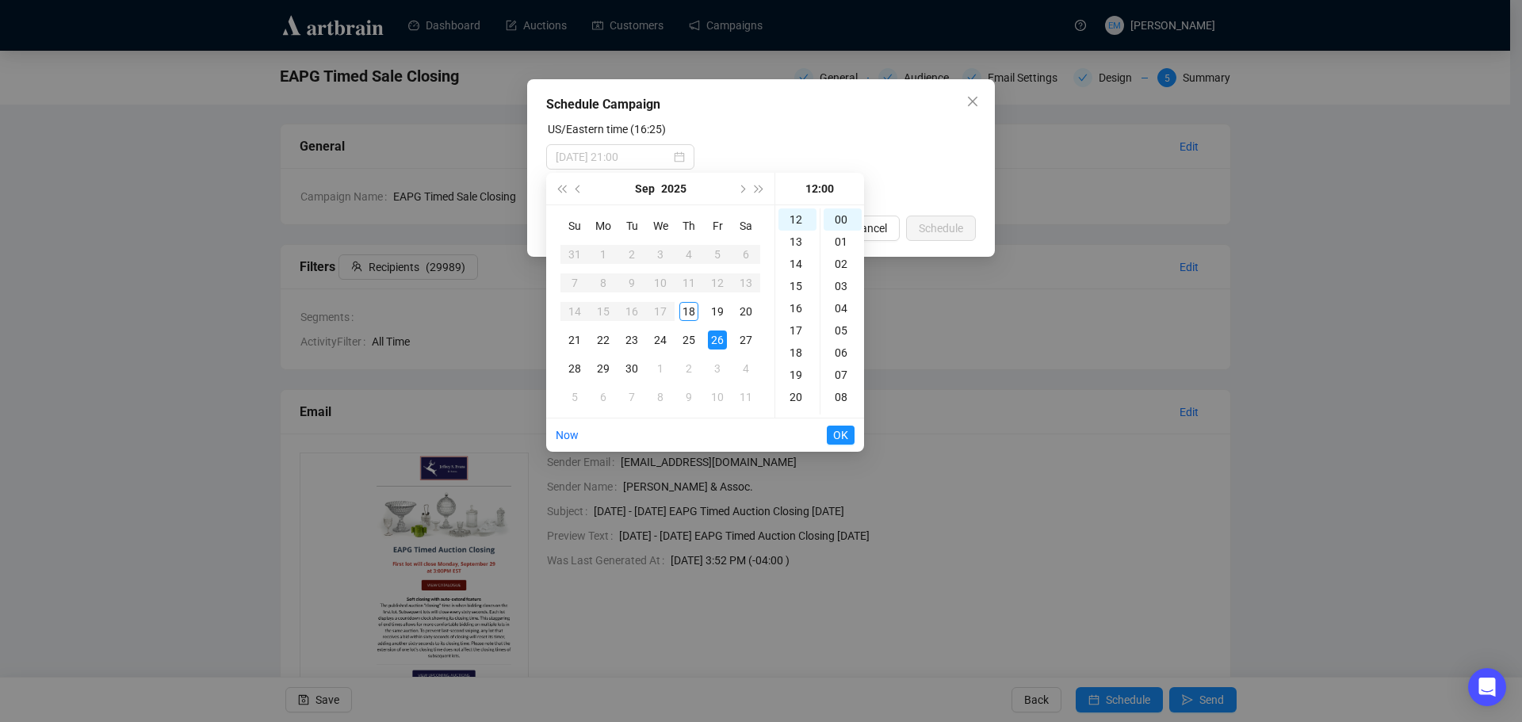
type input "[DATE] 12:00"
click at [838, 438] on span "OK" at bounding box center [840, 435] width 15 height 30
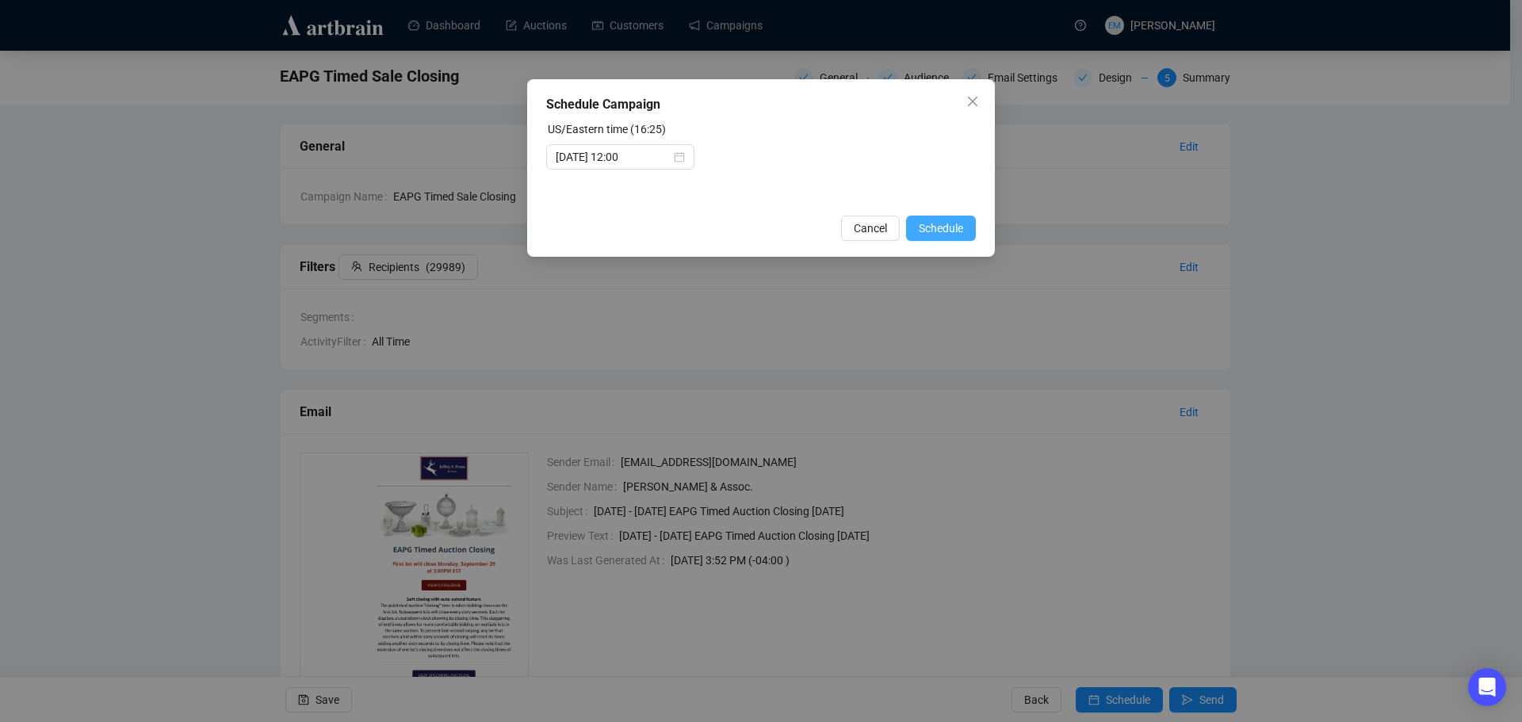
click at [949, 231] on span "Schedule" at bounding box center [941, 228] width 44 height 17
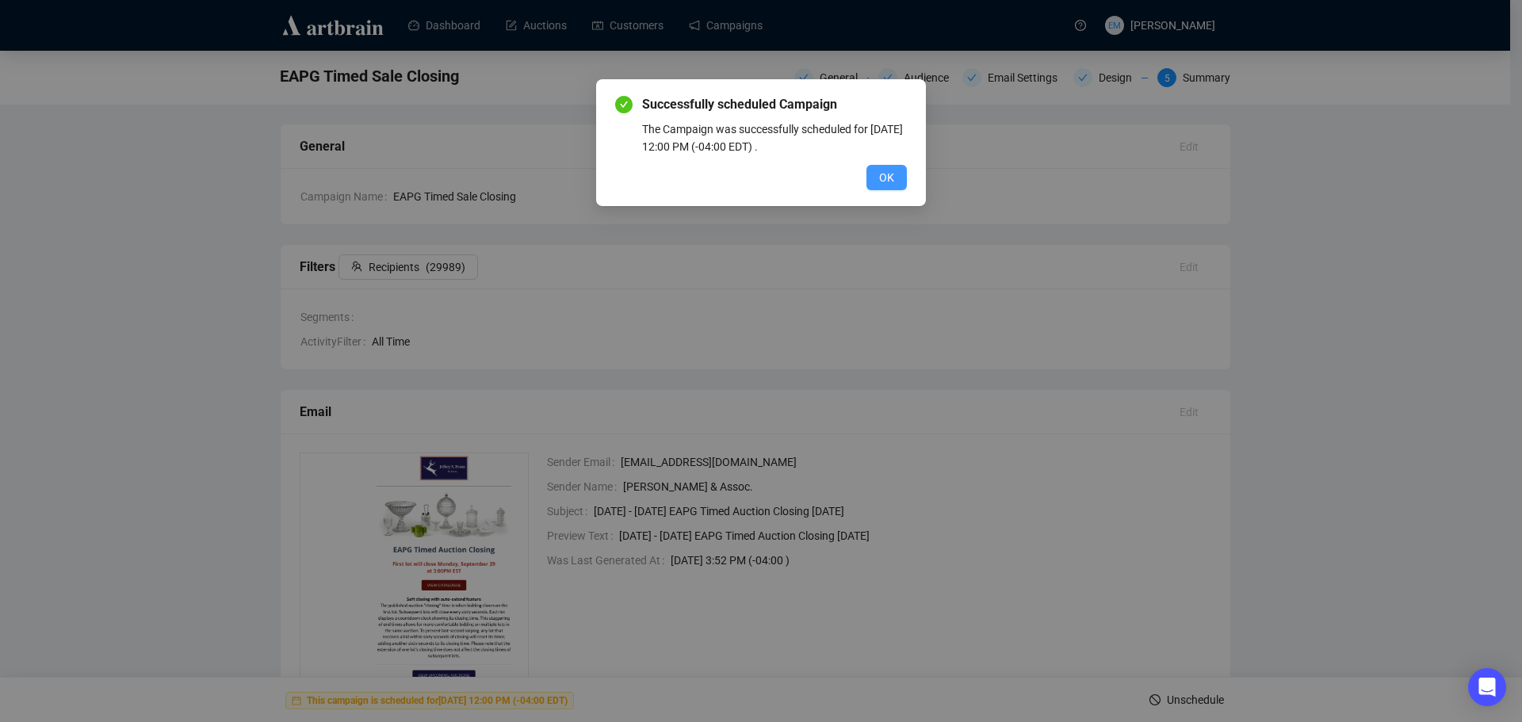
click at [883, 172] on span "OK" at bounding box center [886, 177] width 15 height 17
